Goal: Transaction & Acquisition: Subscribe to service/newsletter

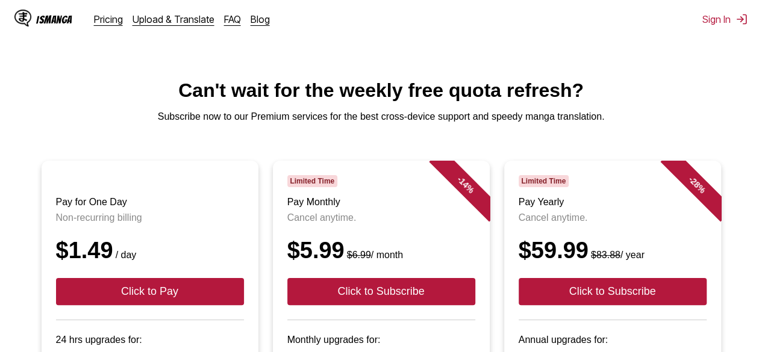
click at [645, 100] on h1 "Can't wait for the weekly free quota refresh?" at bounding box center [381, 91] width 743 height 22
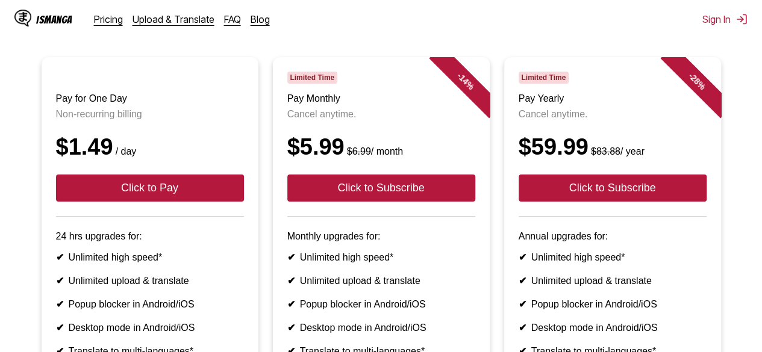
scroll to position [392, 0]
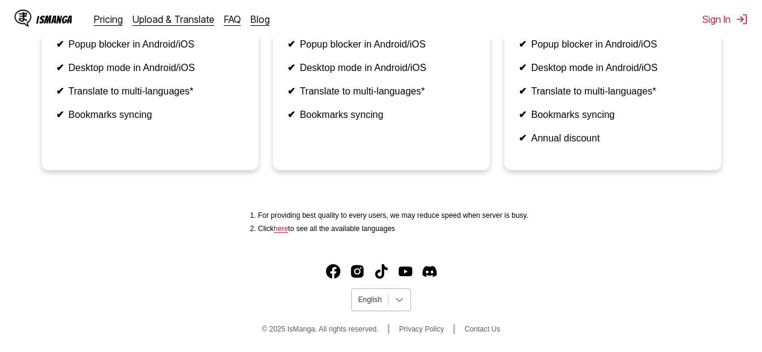
click at [396, 301] on icon at bounding box center [399, 300] width 12 height 12
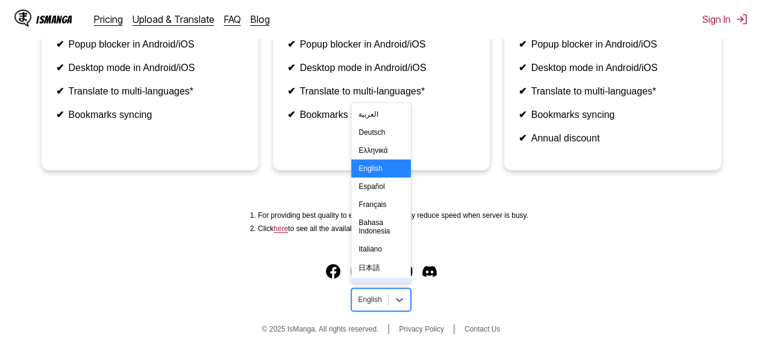
scroll to position [212, 0]
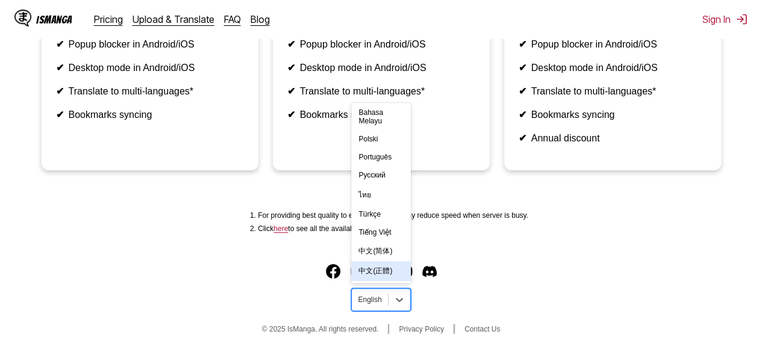
click at [378, 278] on div "中文(正體)" at bounding box center [380, 271] width 59 height 20
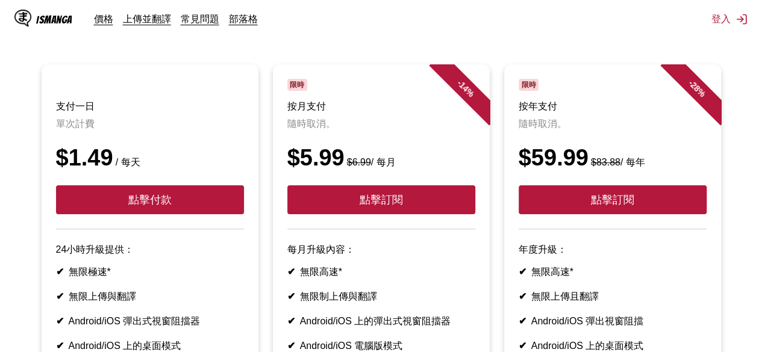
scroll to position [42, 0]
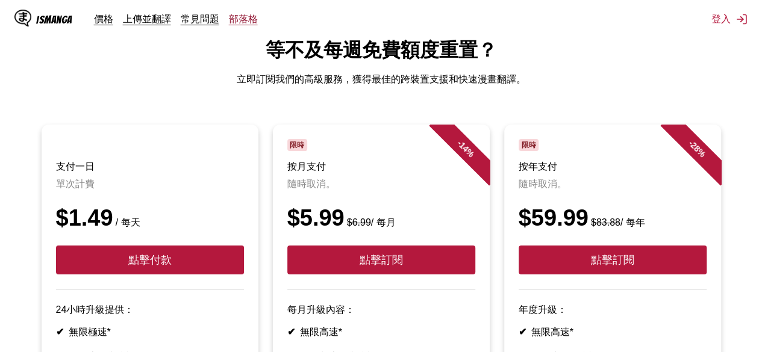
click at [239, 25] on link "部落格" at bounding box center [243, 19] width 29 height 12
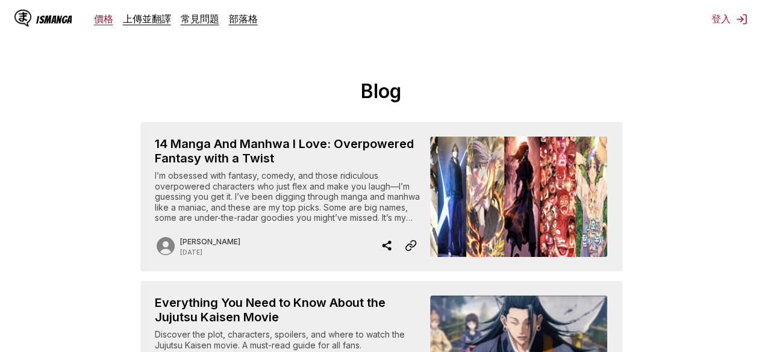
click at [104, 24] on link "價格" at bounding box center [103, 19] width 19 height 12
